Goal: Task Accomplishment & Management: Complete application form

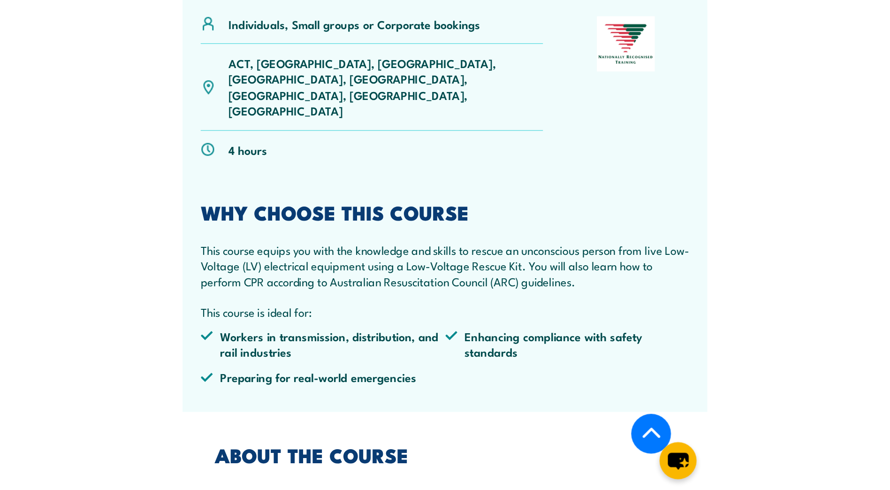
scroll to position [328, 0]
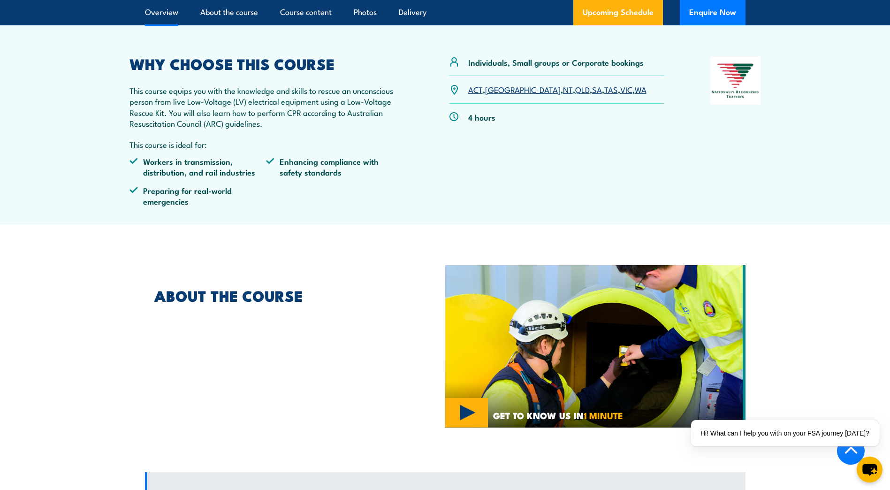
click at [635, 91] on link "WA" at bounding box center [641, 89] width 12 height 11
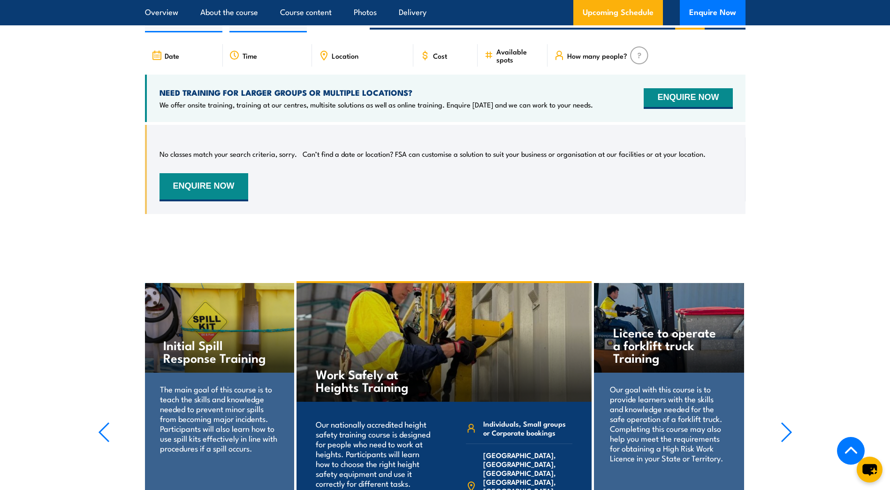
scroll to position [1324, 0]
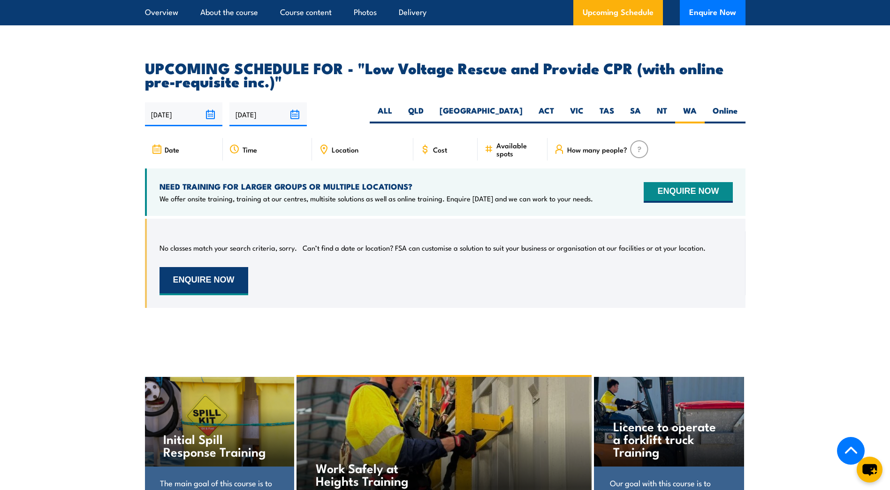
click at [185, 267] on button "ENQUIRE NOW" at bounding box center [204, 281] width 89 height 28
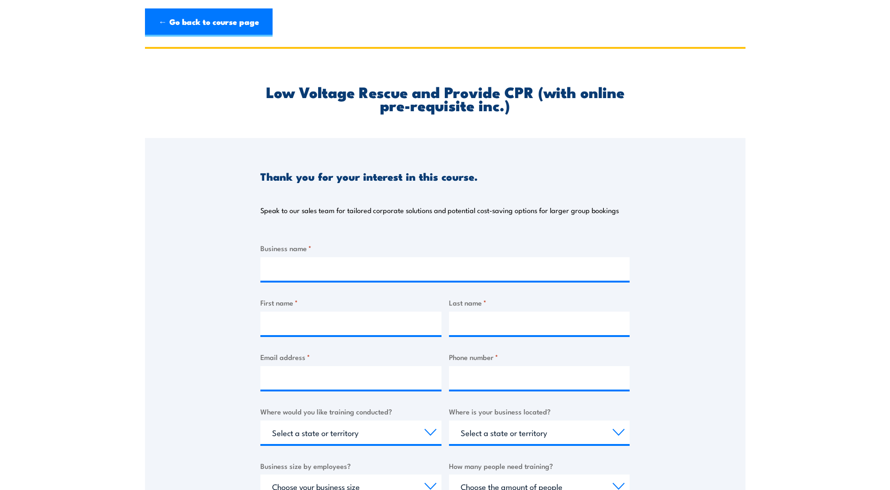
click at [303, 254] on div "Business name *" at bounding box center [444, 262] width 369 height 38
click at [304, 271] on input "Business name *" at bounding box center [444, 268] width 369 height 23
type input "o"
type input "South32"
click at [282, 324] on input "First name *" at bounding box center [350, 323] width 181 height 23
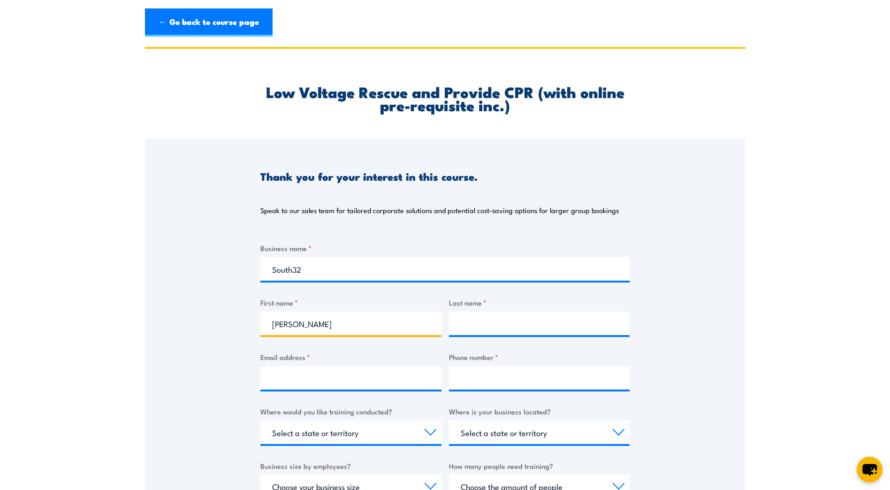
type input "[PERSON_NAME]"
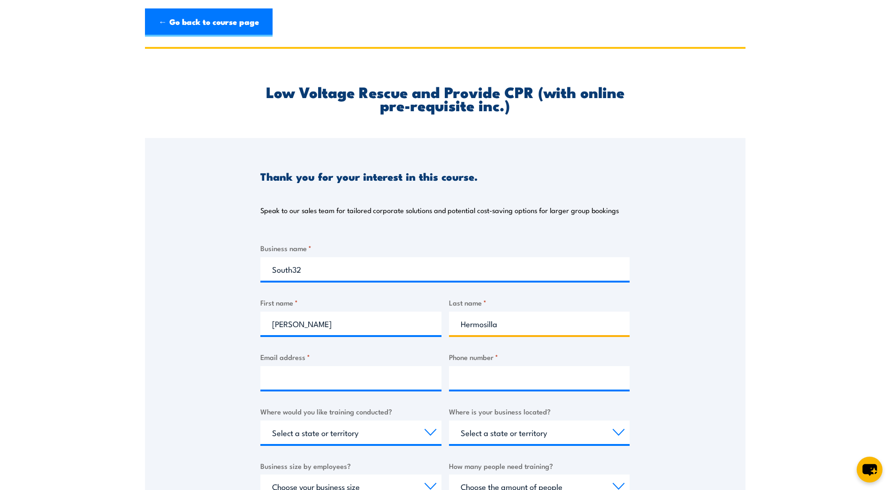
type input "Hermosilla"
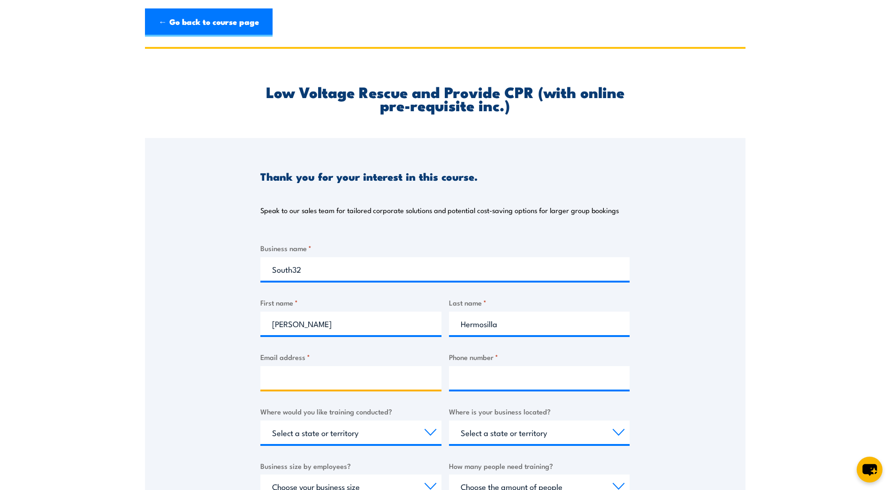
click at [324, 376] on input "Email address *" at bounding box center [350, 377] width 181 height 23
type input "[PERSON_NAME][EMAIL_ADDRESS][PERSON_NAME][DOMAIN_NAME]"
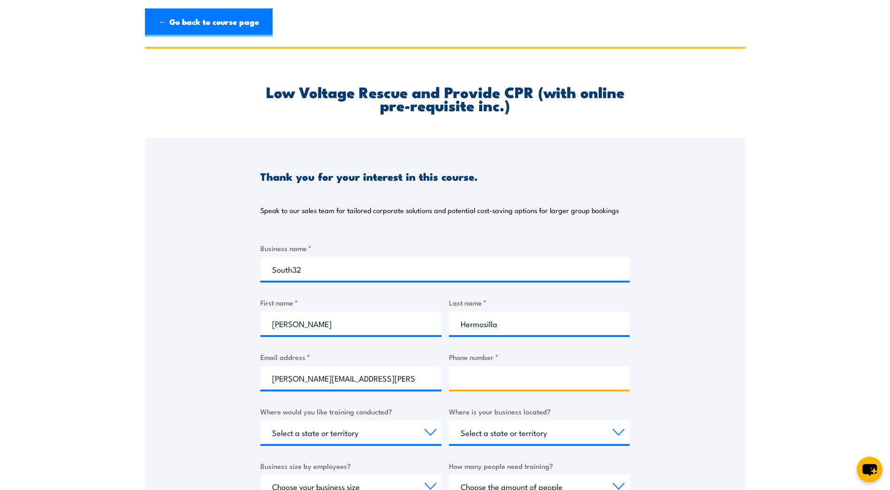
click at [480, 374] on input "Phone number *" at bounding box center [539, 377] width 181 height 23
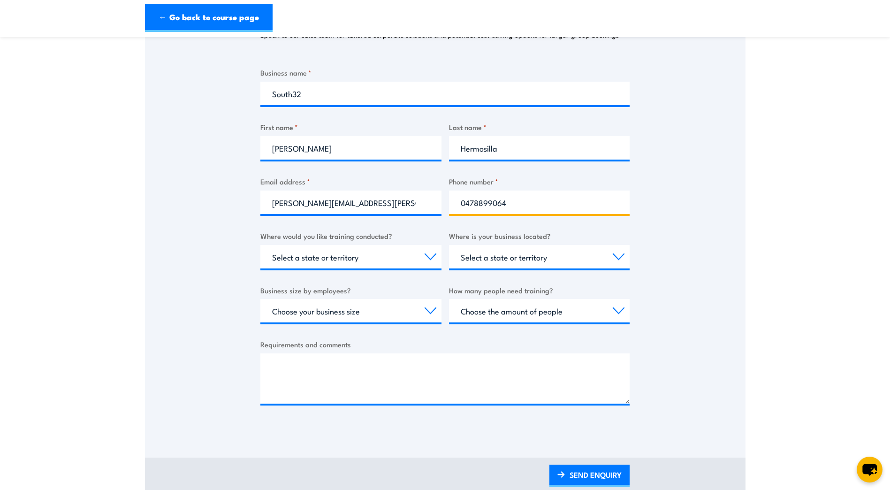
scroll to position [188, 0]
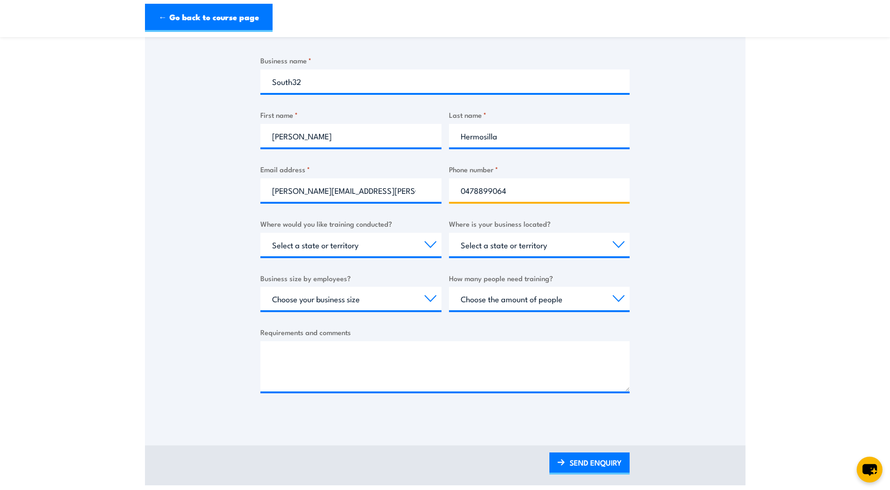
type input "0478899064"
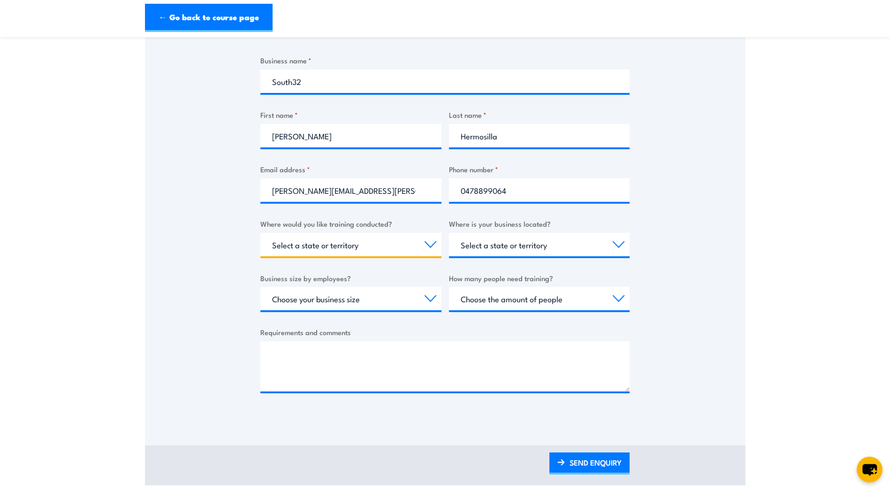
click at [404, 236] on select "Select a state or territory Nationally - multiple locations [GEOGRAPHIC_DATA] […" at bounding box center [350, 244] width 181 height 23
click at [428, 240] on select "Select a state or territory Nationally - multiple locations [GEOGRAPHIC_DATA] […" at bounding box center [350, 244] width 181 height 23
select select "WA"
click at [260, 233] on select "Select a state or territory Nationally - multiple locations [GEOGRAPHIC_DATA] […" at bounding box center [350, 244] width 181 height 23
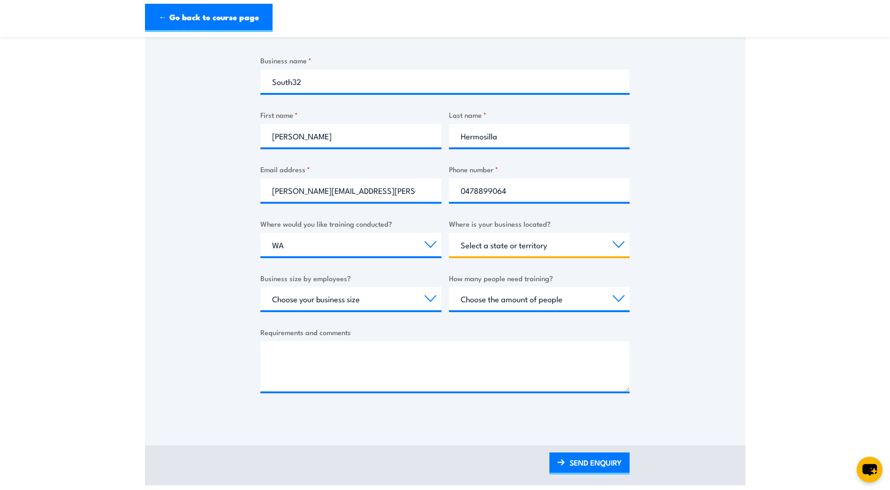
click at [504, 251] on select "Select a state or territory [GEOGRAPHIC_DATA] [GEOGRAPHIC_DATA] [GEOGRAPHIC_DAT…" at bounding box center [539, 244] width 181 height 23
select select "WA"
click at [449, 233] on select "Select a state or territory [GEOGRAPHIC_DATA] [GEOGRAPHIC_DATA] [GEOGRAPHIC_DAT…" at bounding box center [539, 244] width 181 height 23
click at [414, 297] on select "Choose your business size 1 to 19 20 to 199 200+" at bounding box center [350, 298] width 181 height 23
select select "20 to 199"
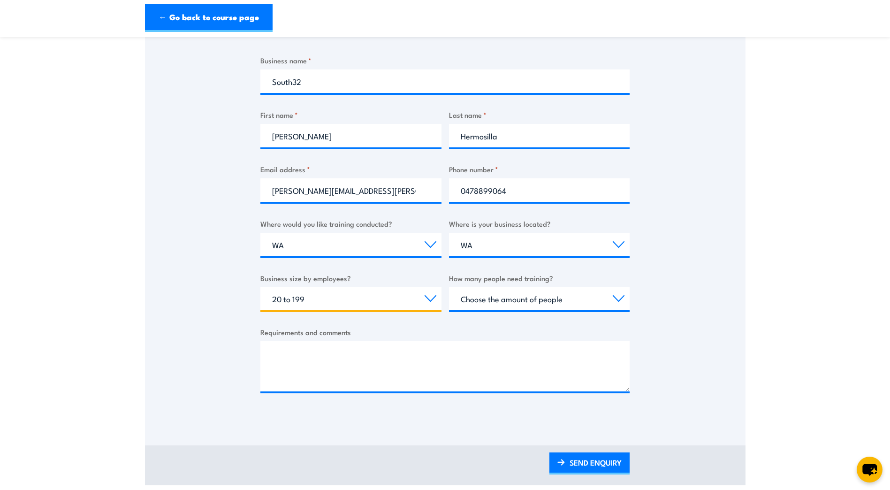
click at [260, 287] on select "Choose your business size 1 to 19 20 to 199 200+" at bounding box center [350, 298] width 181 height 23
click at [546, 295] on select "Choose the amount of people 1 to 4 5 to 19 20+" at bounding box center [539, 298] width 181 height 23
select select "5 to 19"
click at [449, 287] on select "Choose the amount of people 1 to 4 5 to 19 20+" at bounding box center [539, 298] width 181 height 23
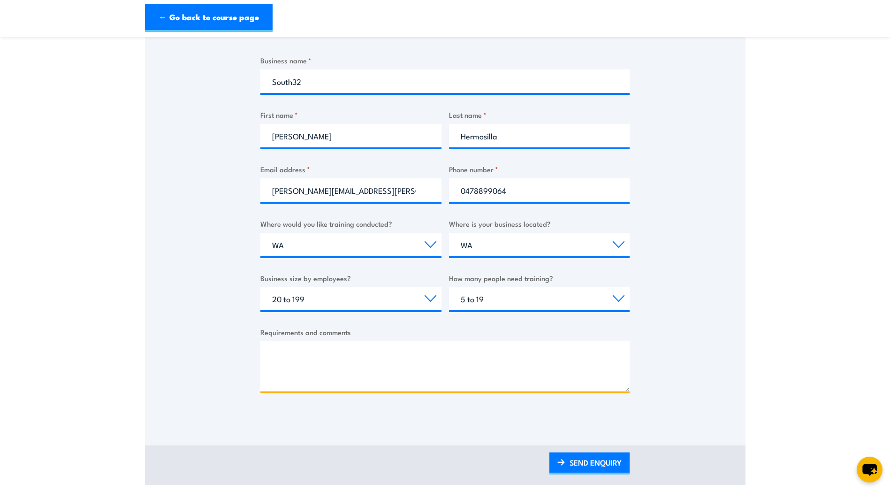
click at [301, 364] on textarea "Requirements and comments" at bounding box center [444, 366] width 369 height 50
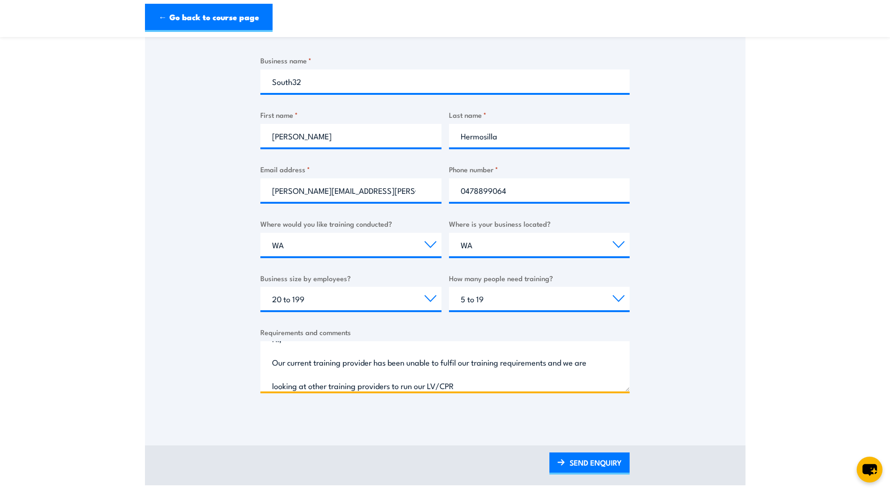
click at [497, 385] on textarea "Hi, Our current training provider has been unable to fulfil our training requir…" at bounding box center [444, 366] width 369 height 50
paste textarea "UETDRRF004"
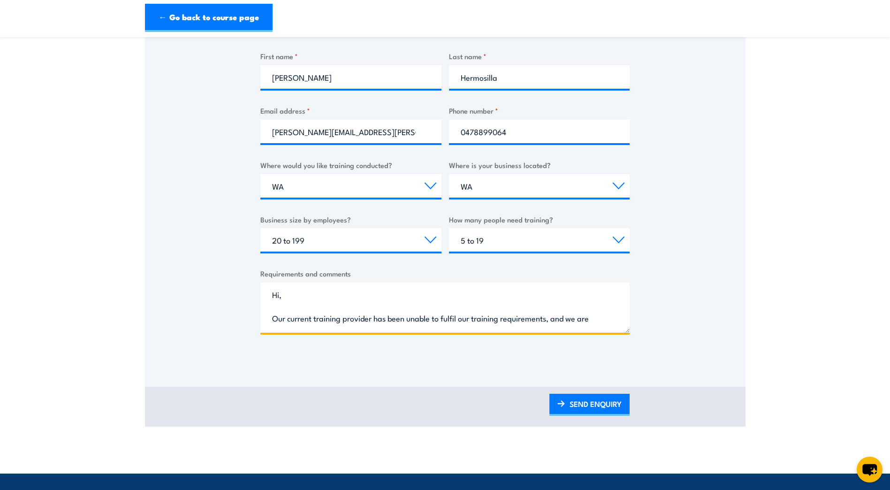
scroll to position [282, 0]
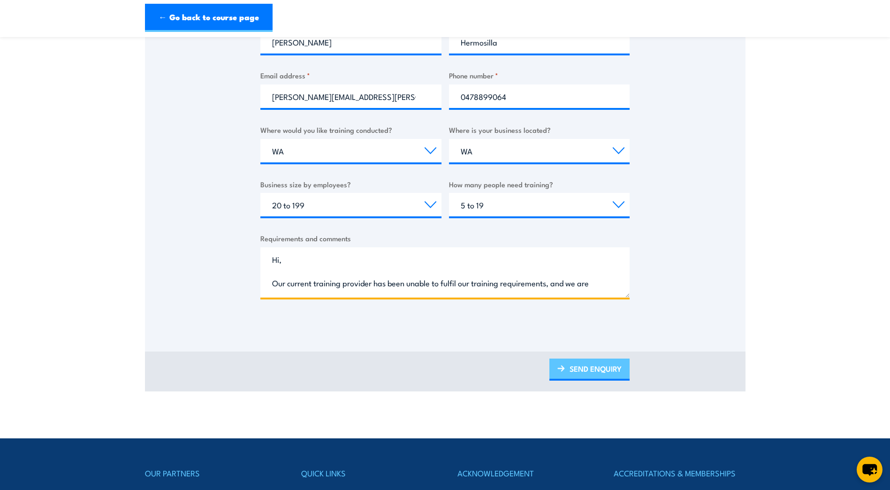
type textarea "Hi, Our current training provider has been unable to fulfil our training requir…"
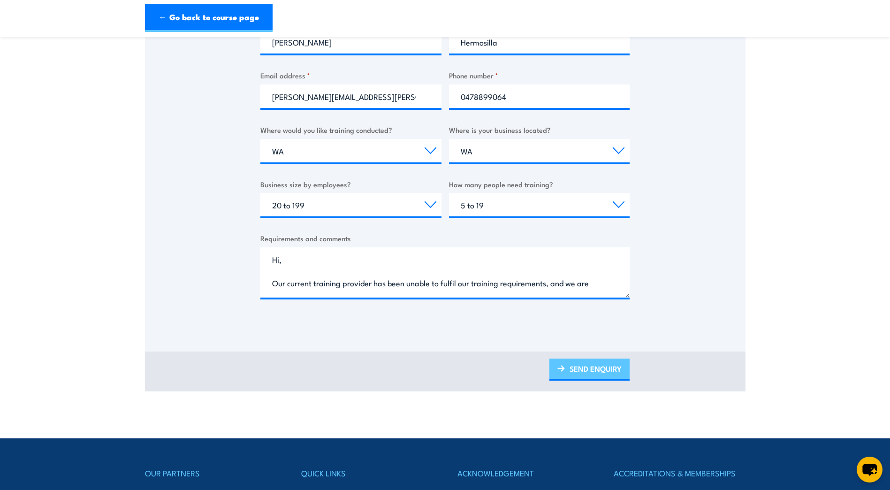
click at [562, 374] on link "SEND ENQUIRY" at bounding box center [589, 369] width 80 height 22
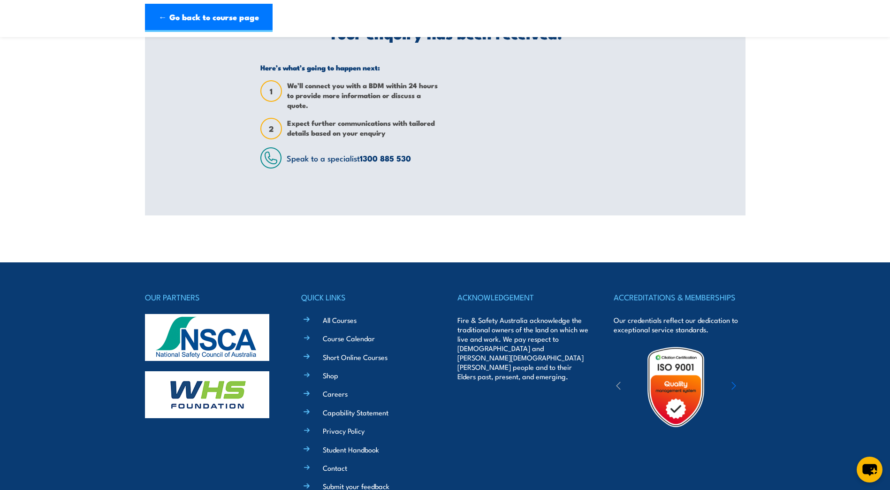
scroll to position [0, 0]
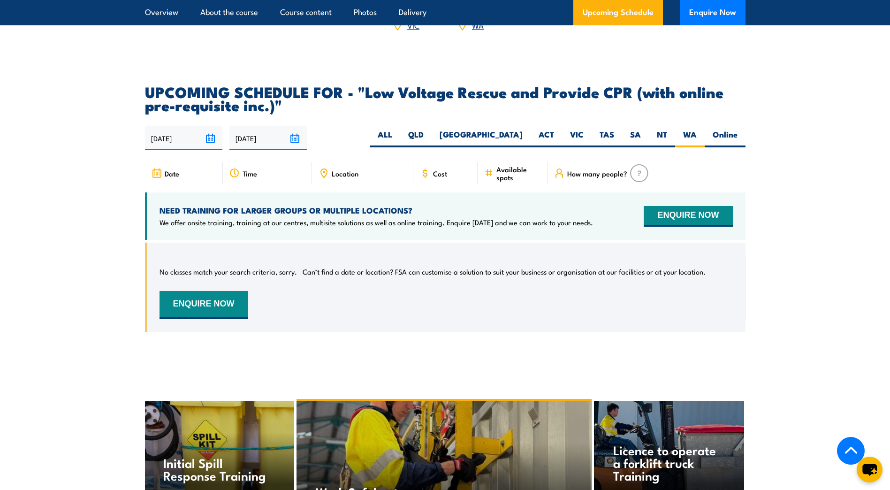
scroll to position [1277, 0]
